Goal: Navigation & Orientation: Find specific page/section

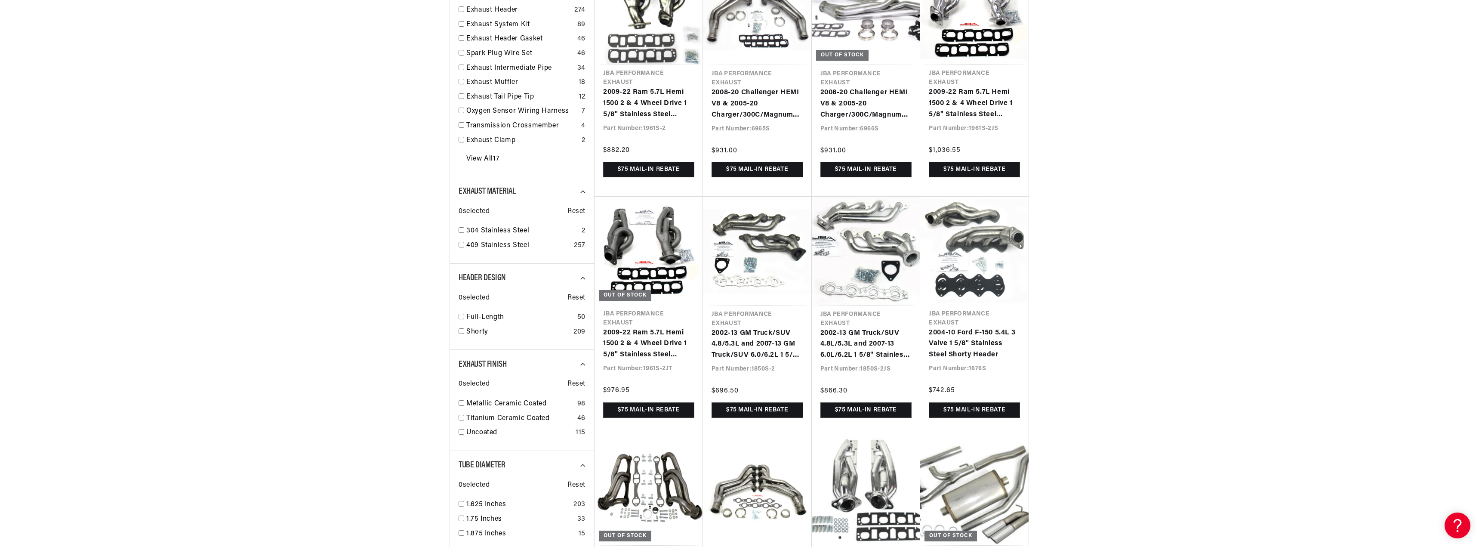
scroll to position [0, 537]
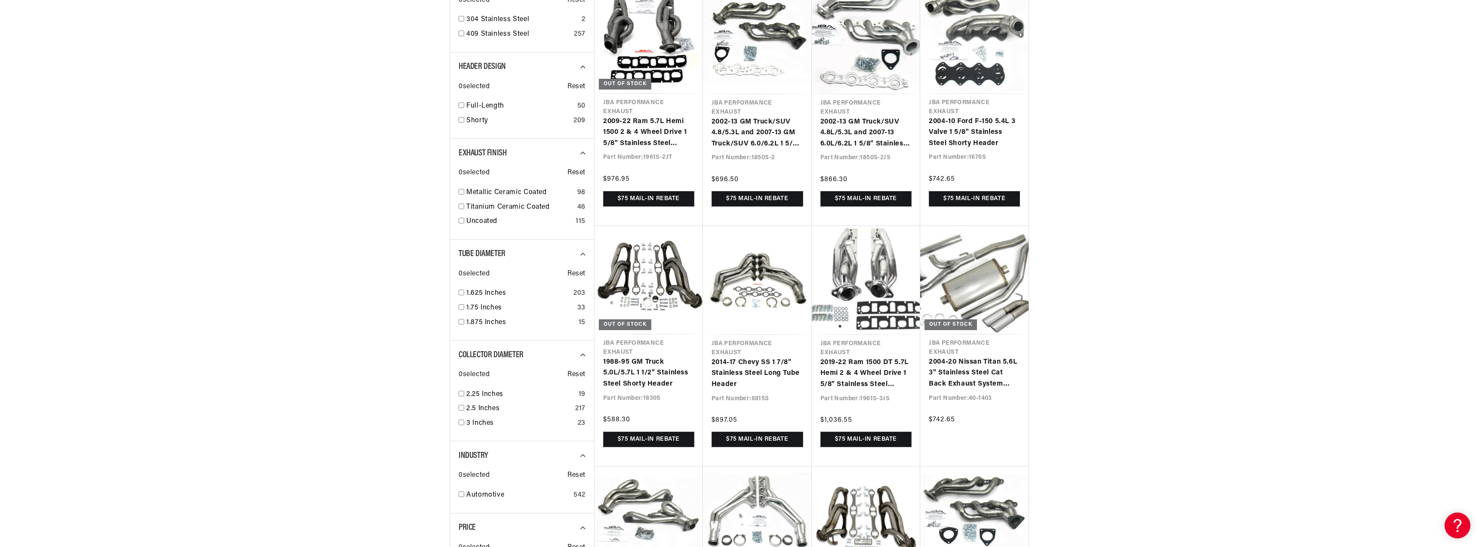
scroll to position [0, 1075]
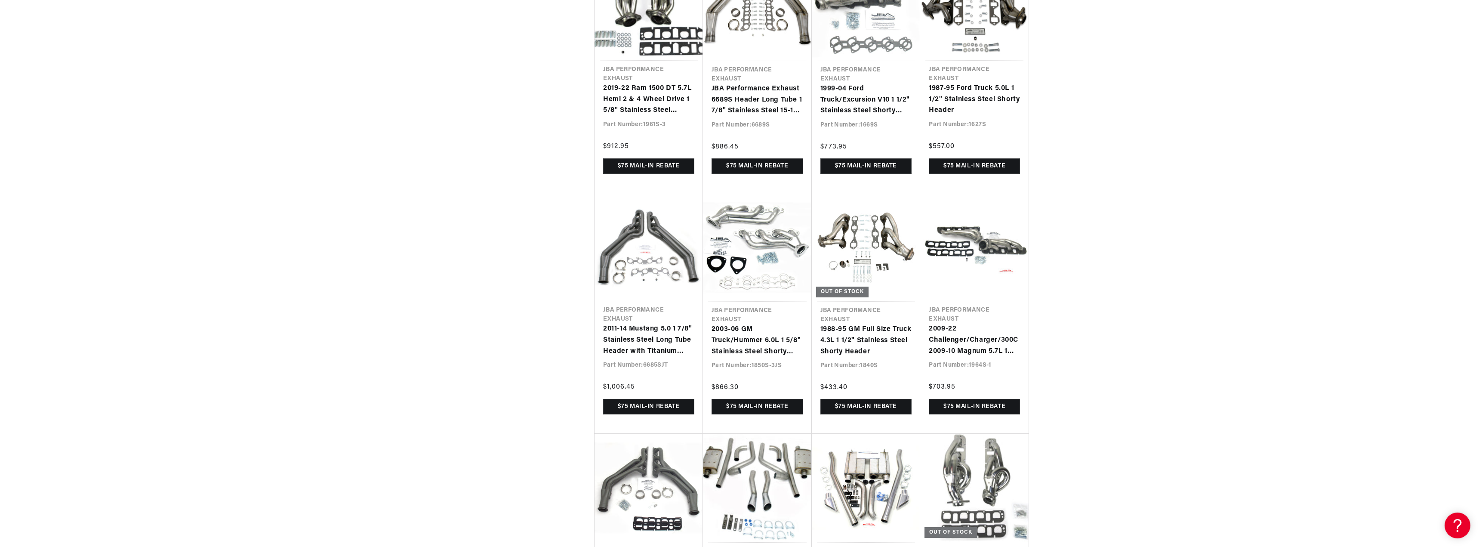
scroll to position [2324, 0]
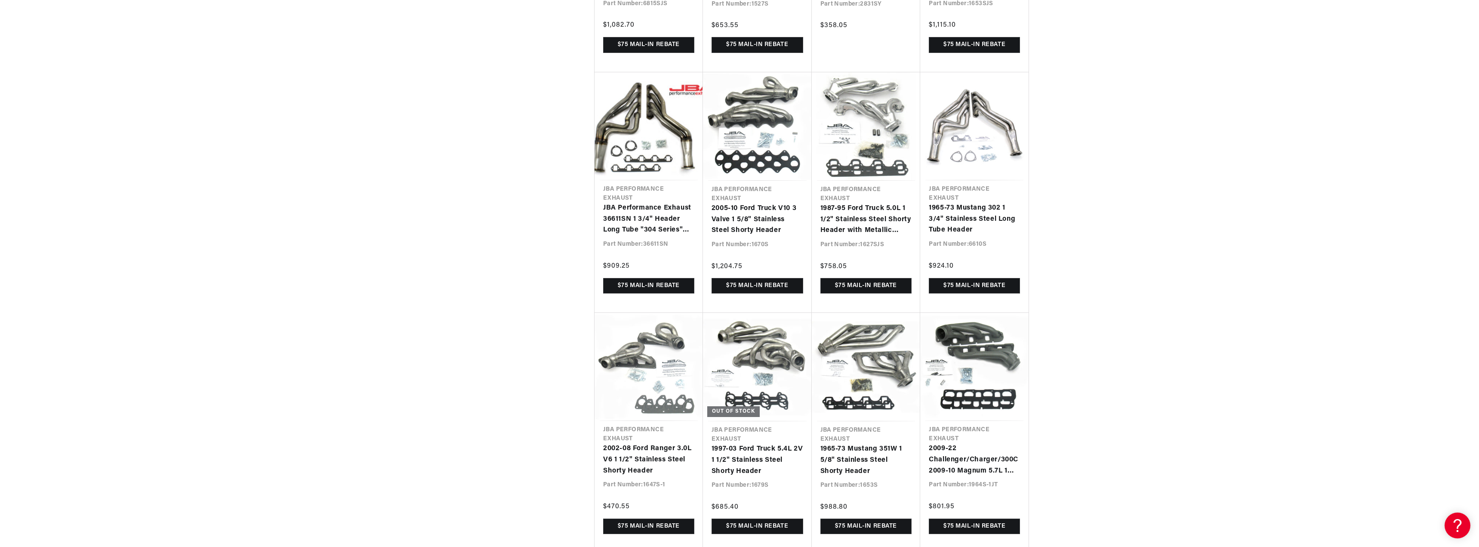
scroll to position [0, 494]
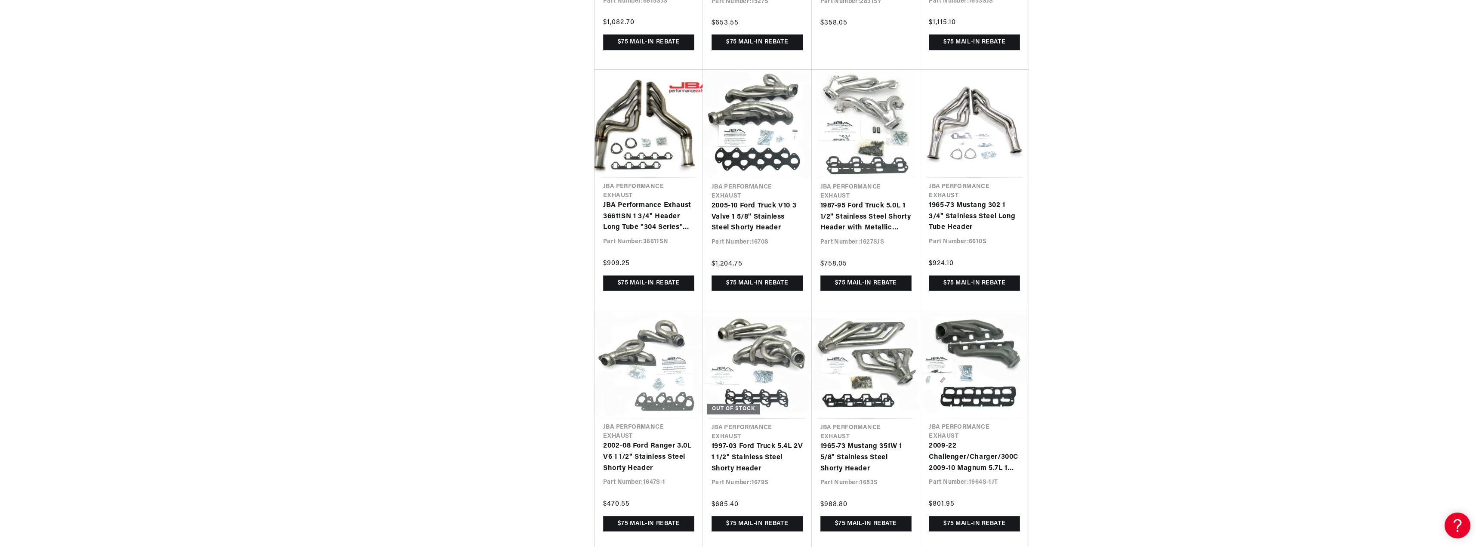
scroll to position [0, 537]
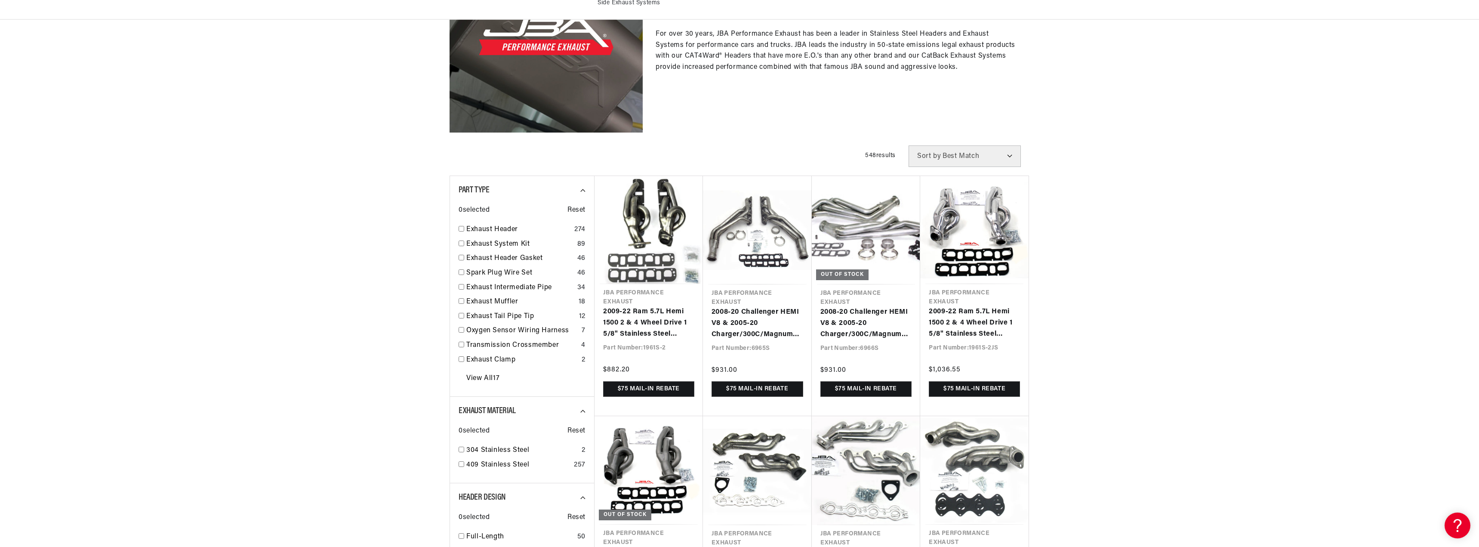
scroll to position [172, 0]
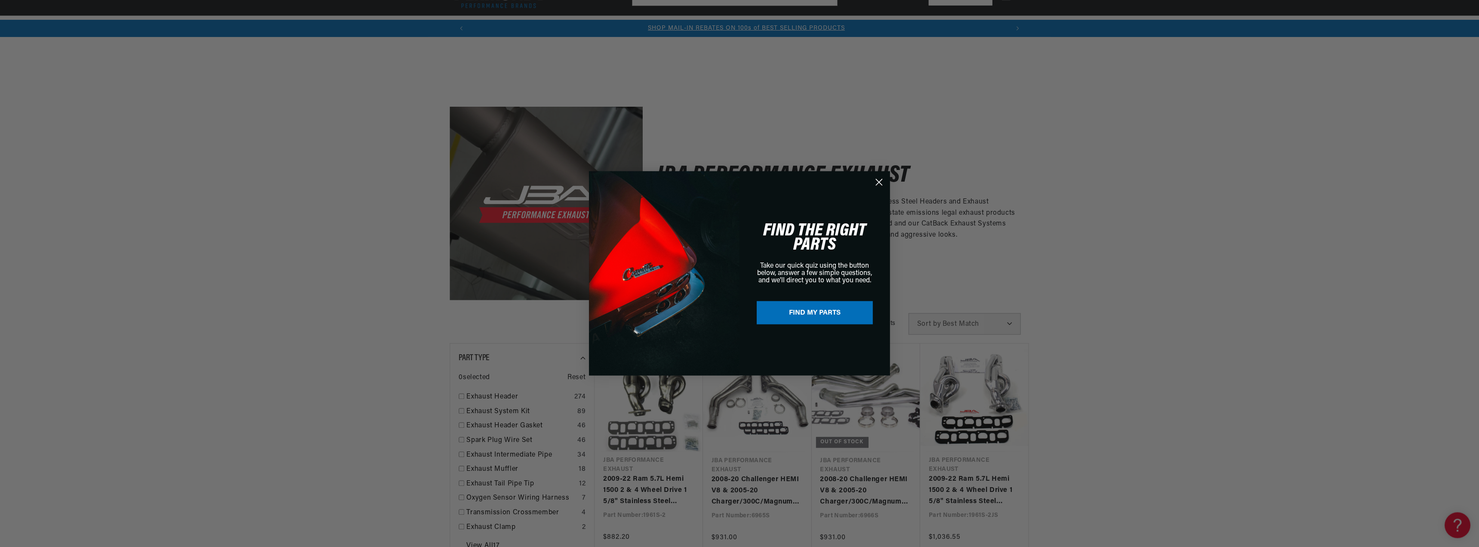
scroll to position [0, 537]
click at [1066, 159] on div "Close dialog FIND THE RIGHT PARTS Take our quick quiz using the button below, a…" at bounding box center [740, 273] width 1480 height 547
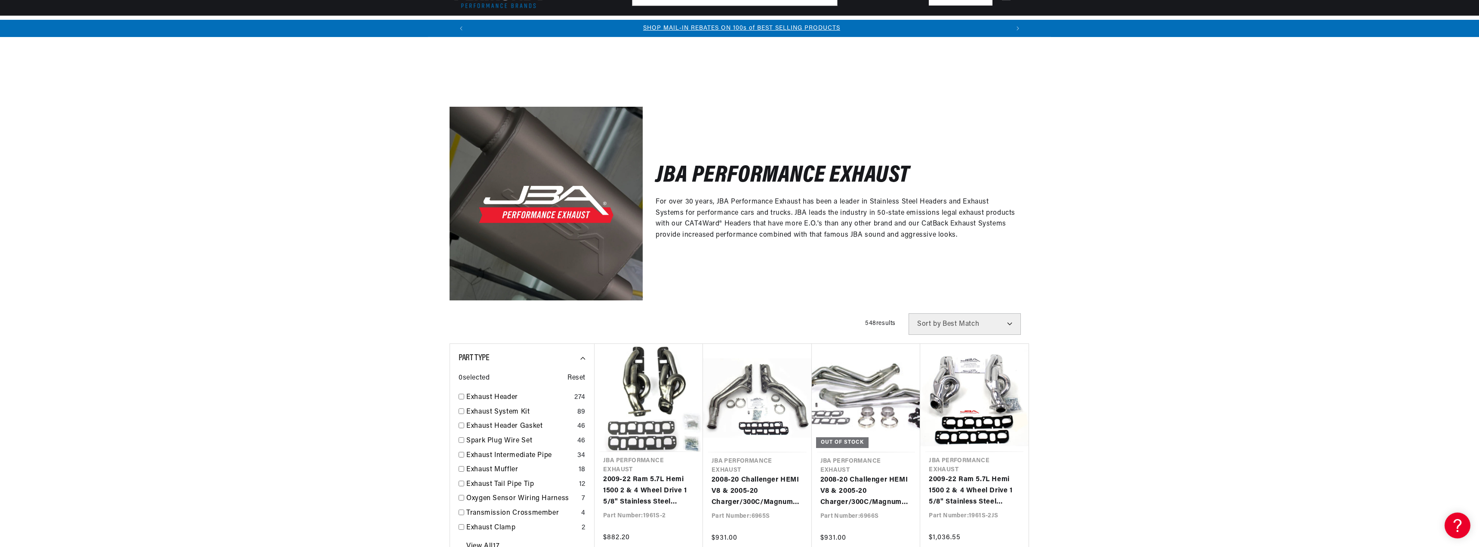
scroll to position [0, 644]
